Goal: Transaction & Acquisition: Purchase product/service

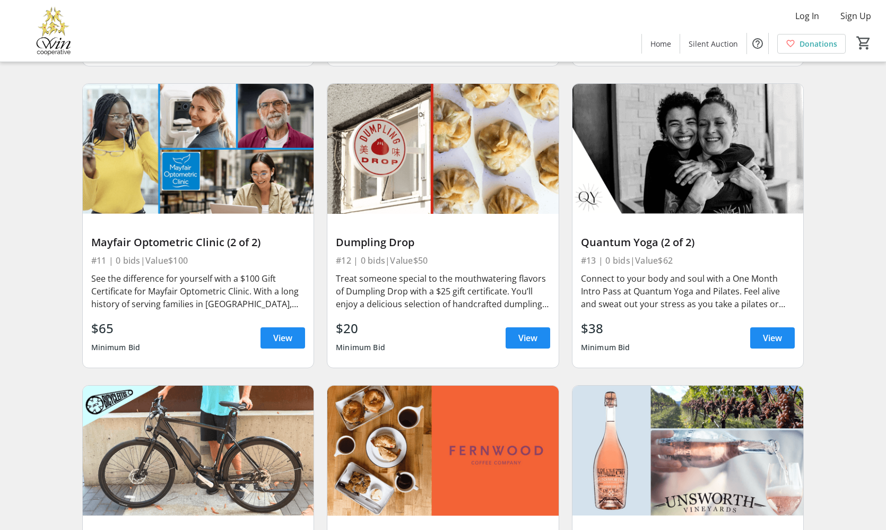
scroll to position [2587, 0]
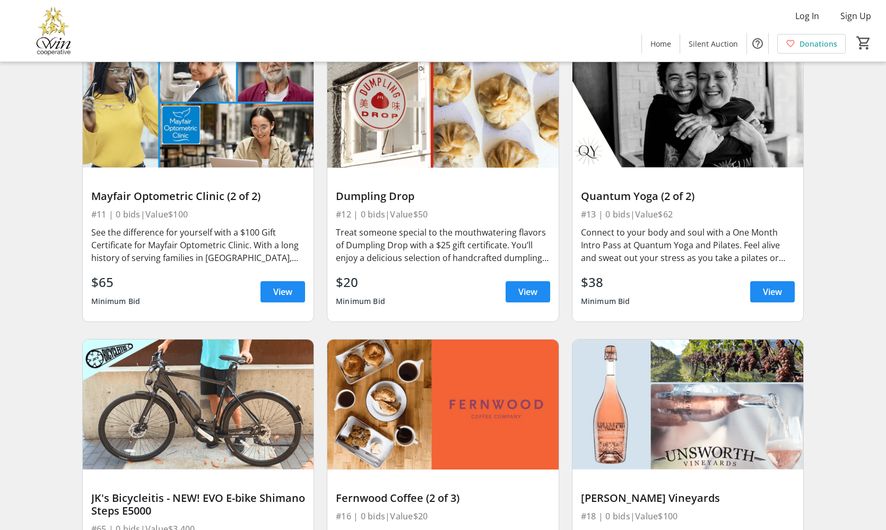
drag, startPoint x: 886, startPoint y: 301, endPoint x: 868, endPoint y: 318, distance: 24.0
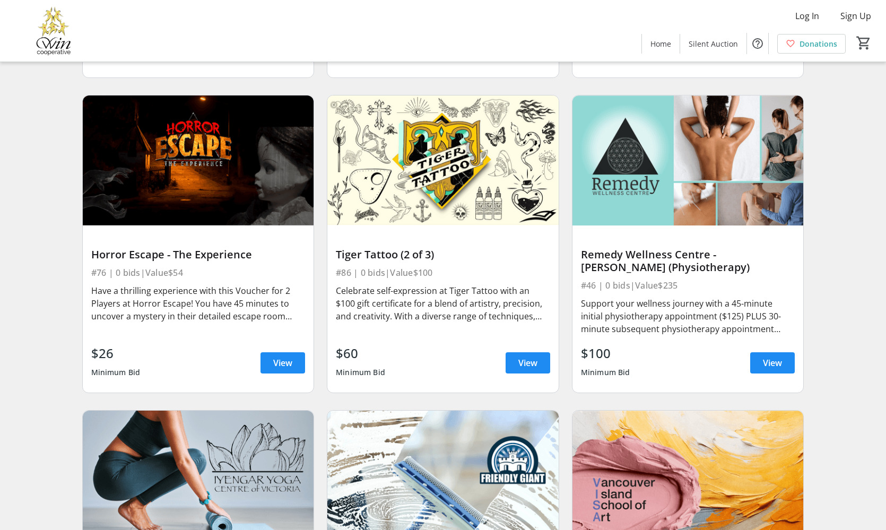
scroll to position [8009, 0]
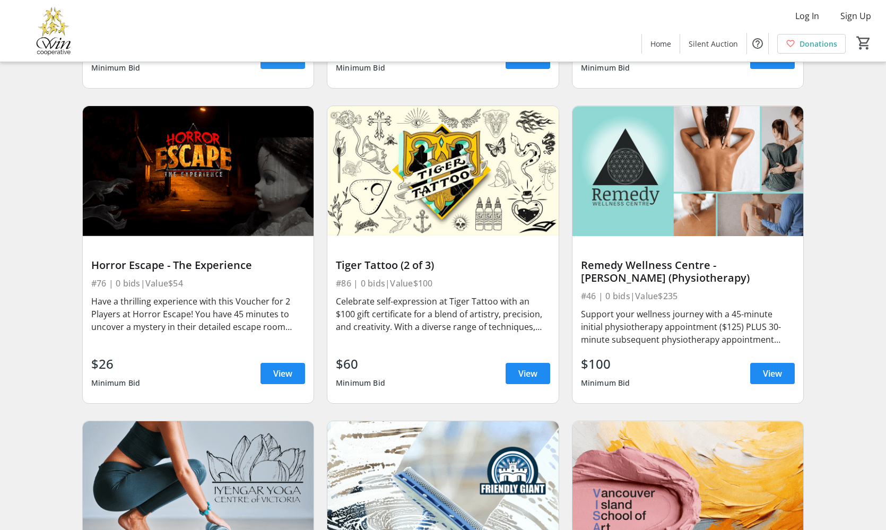
click at [283, 65] on span "View" at bounding box center [282, 58] width 19 height 13
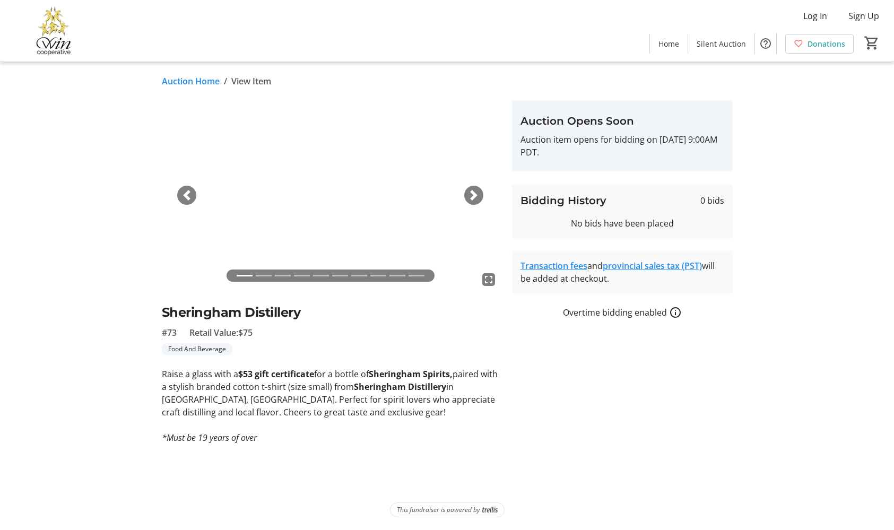
click at [474, 197] on span "button" at bounding box center [474, 195] width 11 height 11
click at [475, 197] on span "button" at bounding box center [474, 195] width 11 height 11
click at [474, 196] on span "button" at bounding box center [474, 195] width 11 height 11
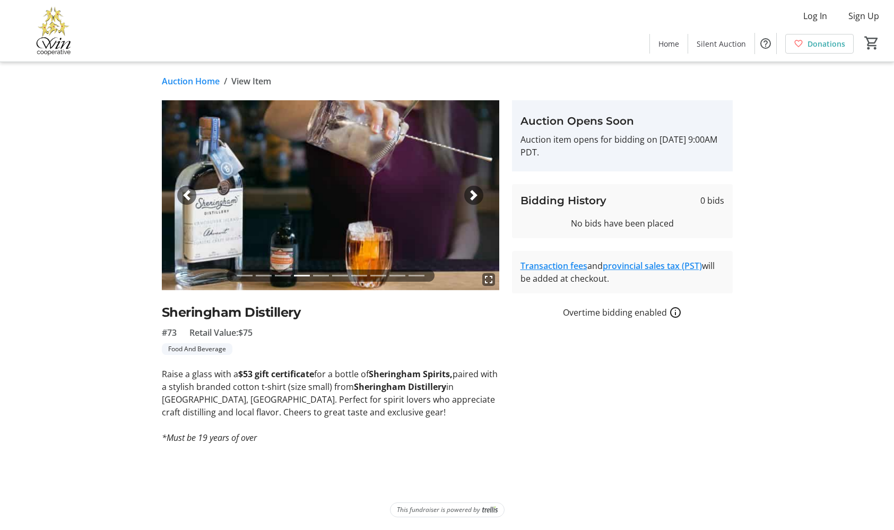
click at [474, 195] on span "button" at bounding box center [474, 195] width 11 height 11
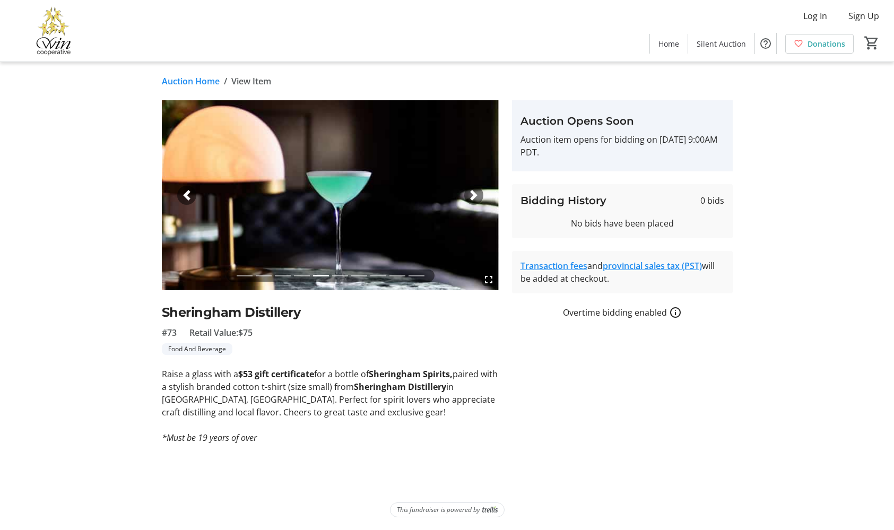
click at [184, 198] on span "button" at bounding box center [186, 195] width 11 height 11
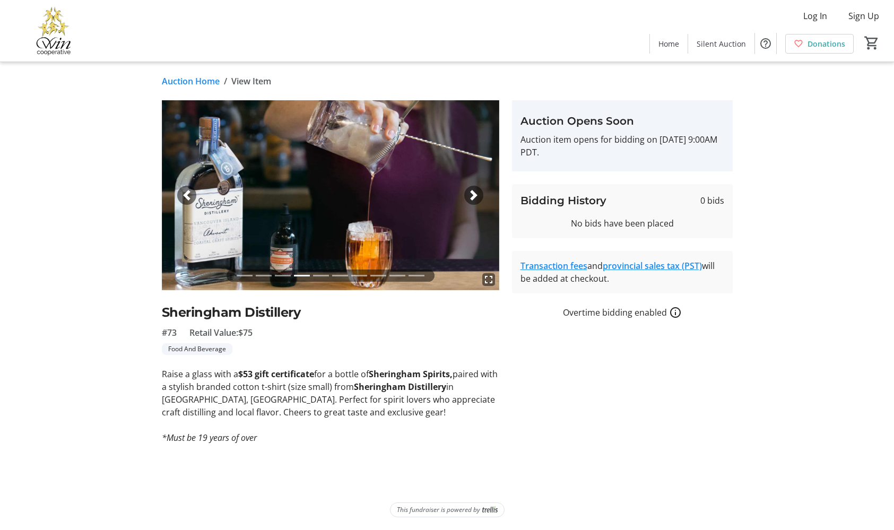
click at [471, 194] on span "button" at bounding box center [474, 195] width 11 height 11
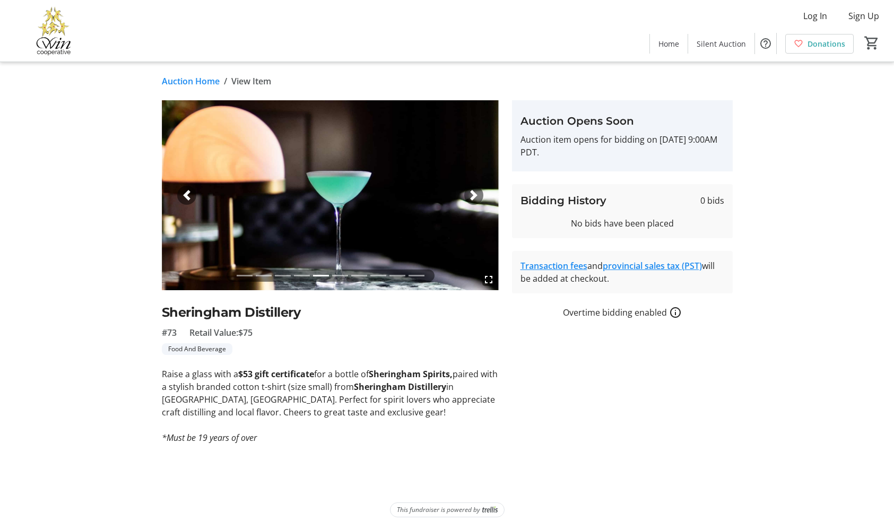
click at [470, 194] on span "button" at bounding box center [474, 195] width 11 height 11
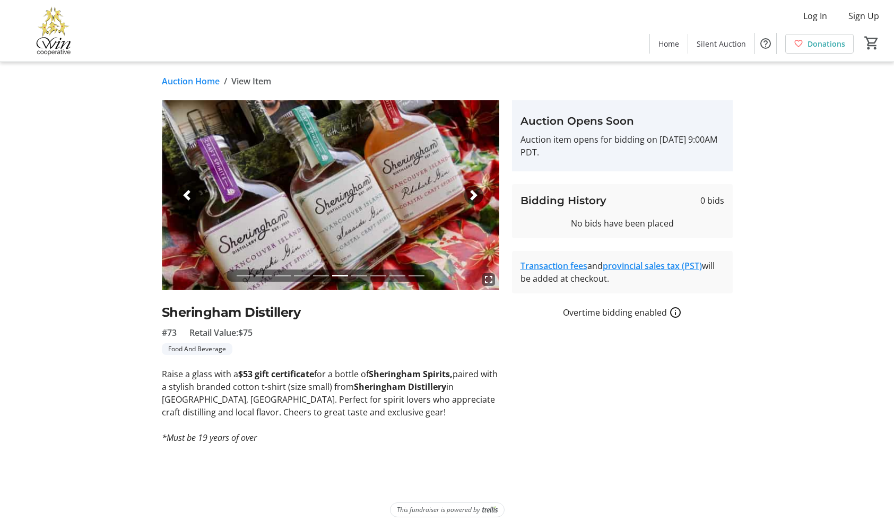
click at [473, 193] on span "button" at bounding box center [474, 195] width 11 height 11
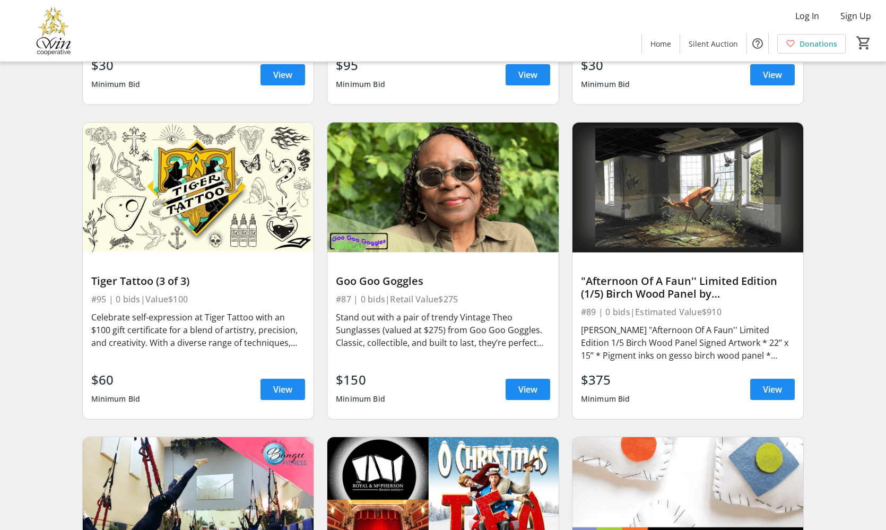
scroll to position [8883, 0]
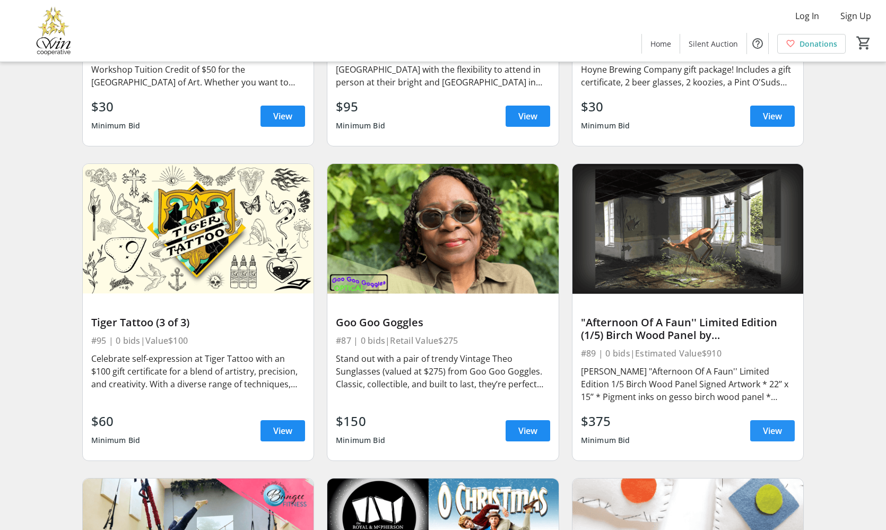
click at [770, 435] on span "View" at bounding box center [772, 431] width 19 height 13
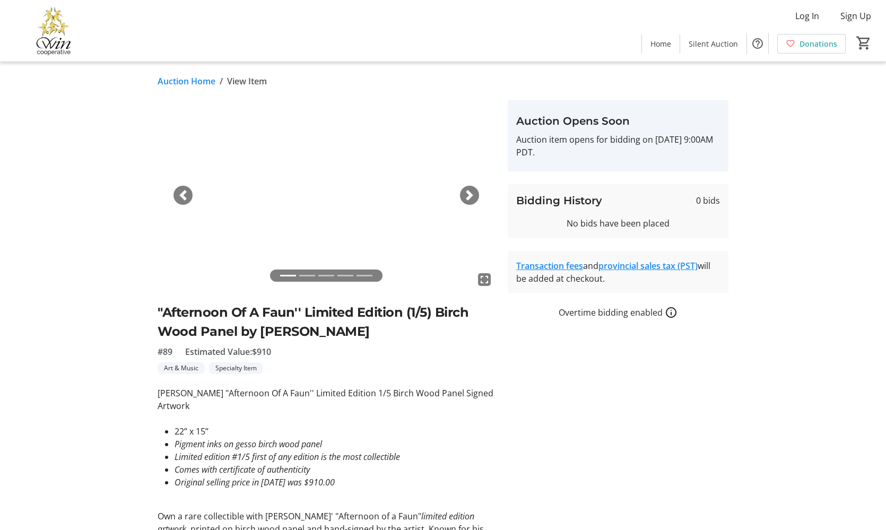
click at [464, 194] on div "Next" at bounding box center [469, 195] width 19 height 19
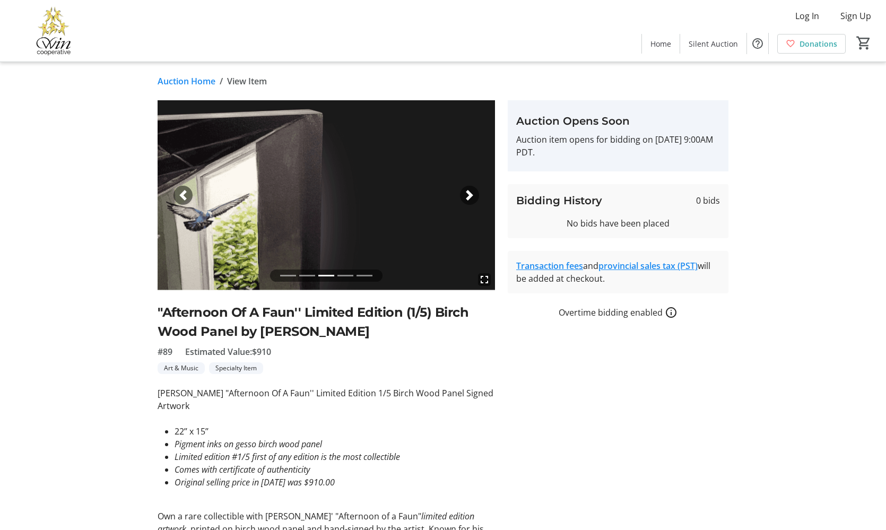
click at [468, 195] on span "button" at bounding box center [469, 195] width 11 height 11
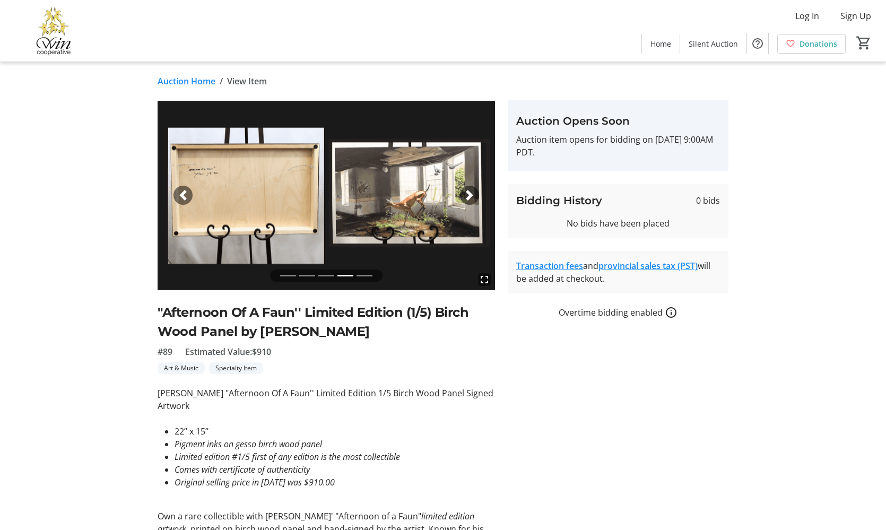
click at [471, 194] on span "button" at bounding box center [469, 195] width 11 height 11
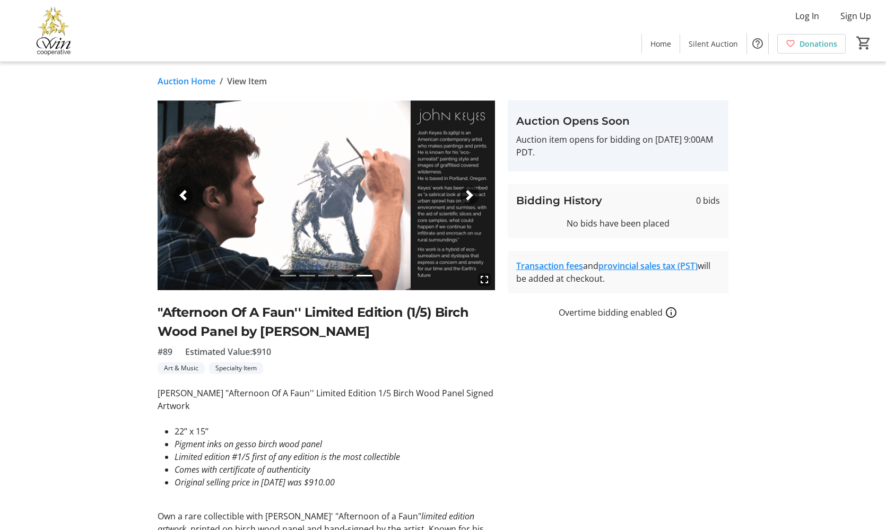
click at [470, 192] on span "button" at bounding box center [469, 195] width 11 height 11
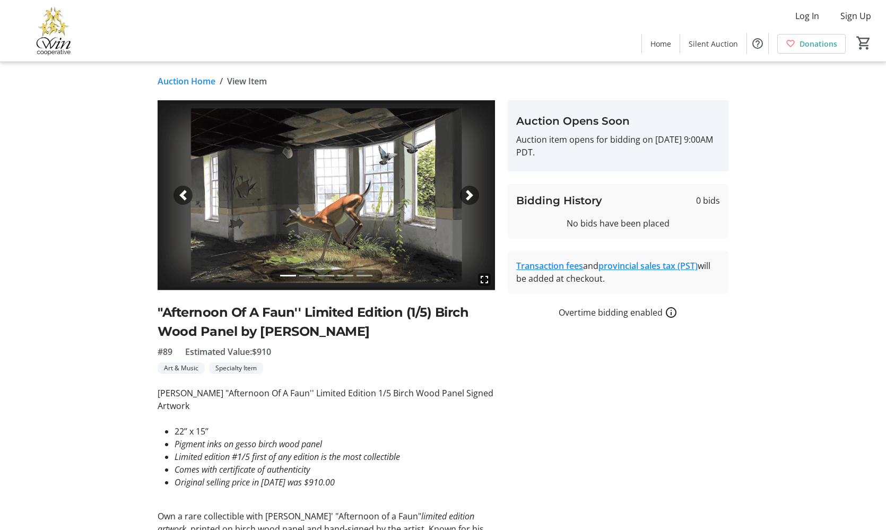
click at [469, 193] on span "button" at bounding box center [469, 195] width 11 height 11
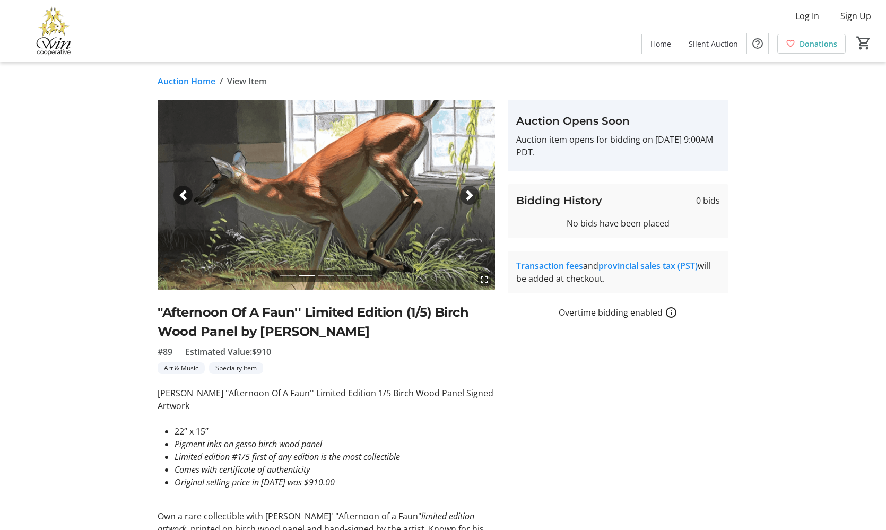
click at [469, 193] on span "button" at bounding box center [469, 195] width 11 height 11
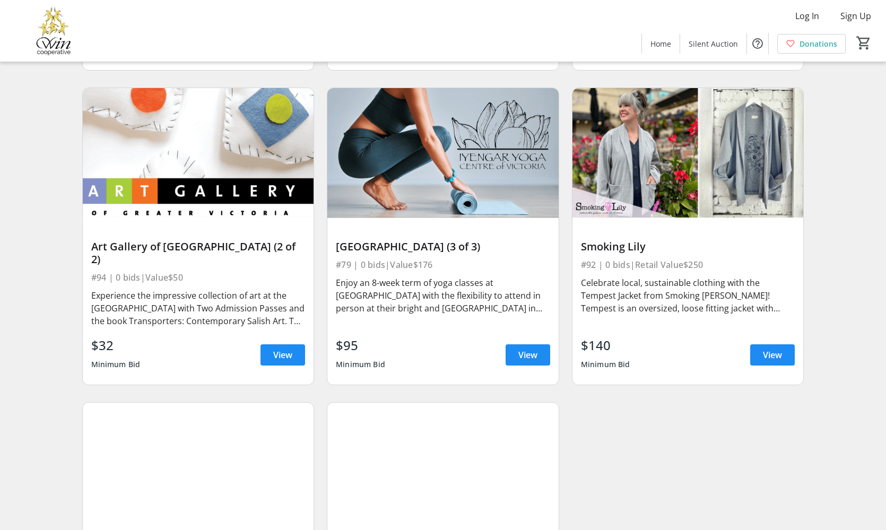
scroll to position [9512, 0]
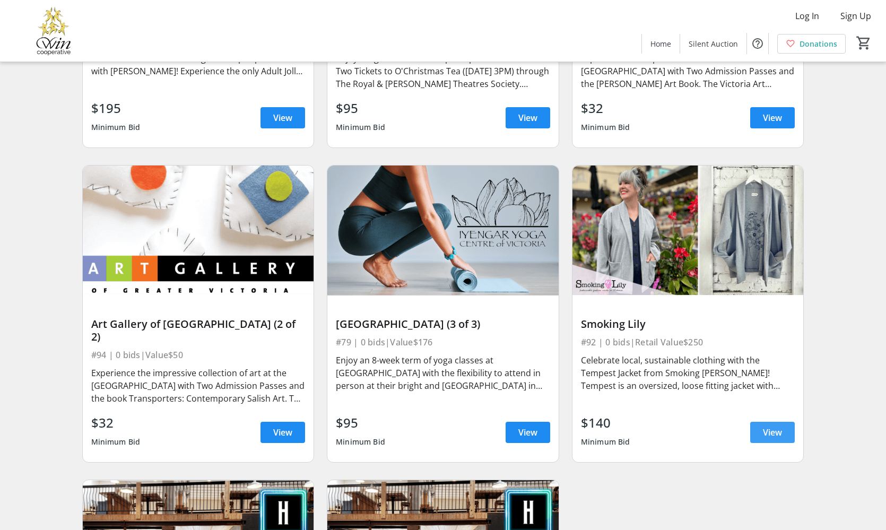
click at [766, 426] on span "View" at bounding box center [772, 432] width 19 height 13
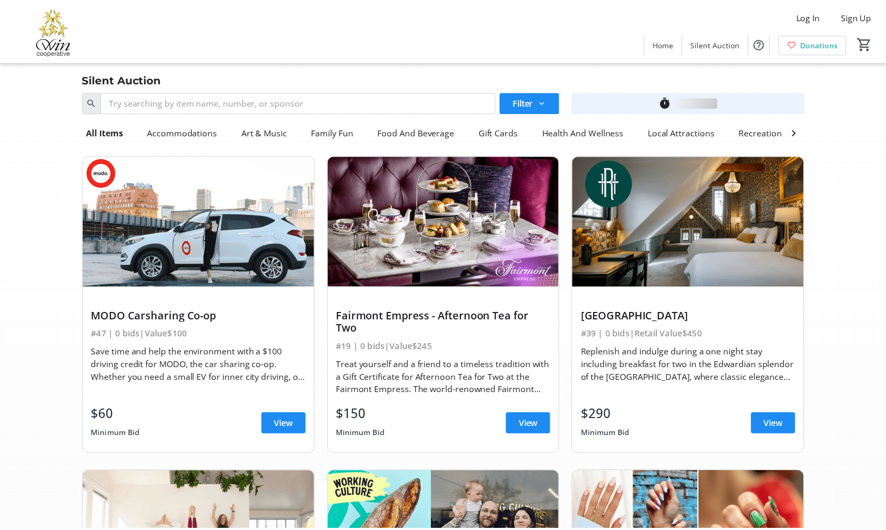
scroll to position [9512, 0]
